Goal: Task Accomplishment & Management: Manage account settings

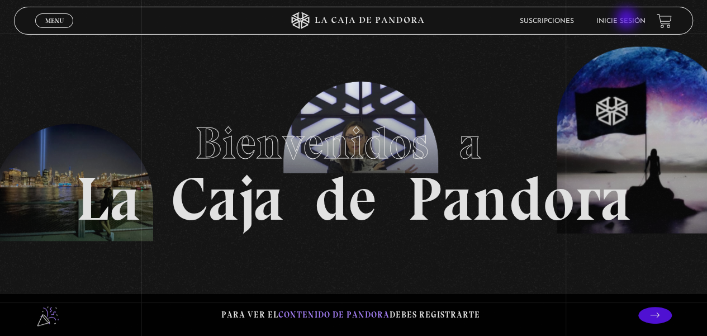
click at [628, 20] on link "Inicie sesión" at bounding box center [620, 21] width 49 height 7
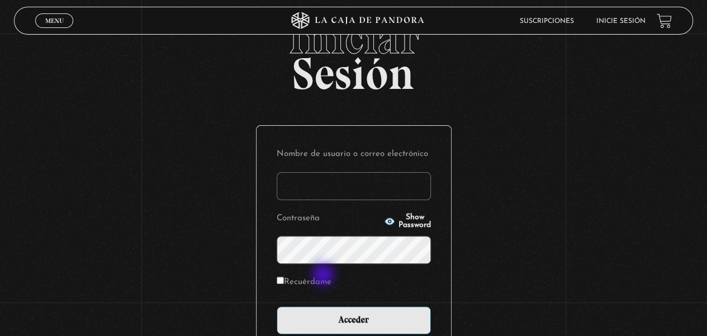
scroll to position [56, 0]
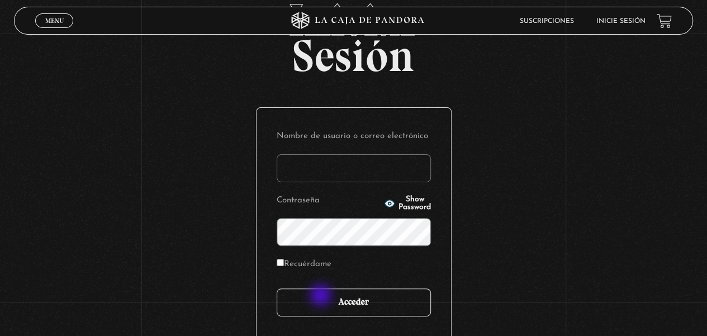
type input "[EMAIL_ADDRESS][DOMAIN_NAME]"
click at [322, 297] on input "Acceder" at bounding box center [354, 302] width 154 height 28
